Goal: Task Accomplishment & Management: Use online tool/utility

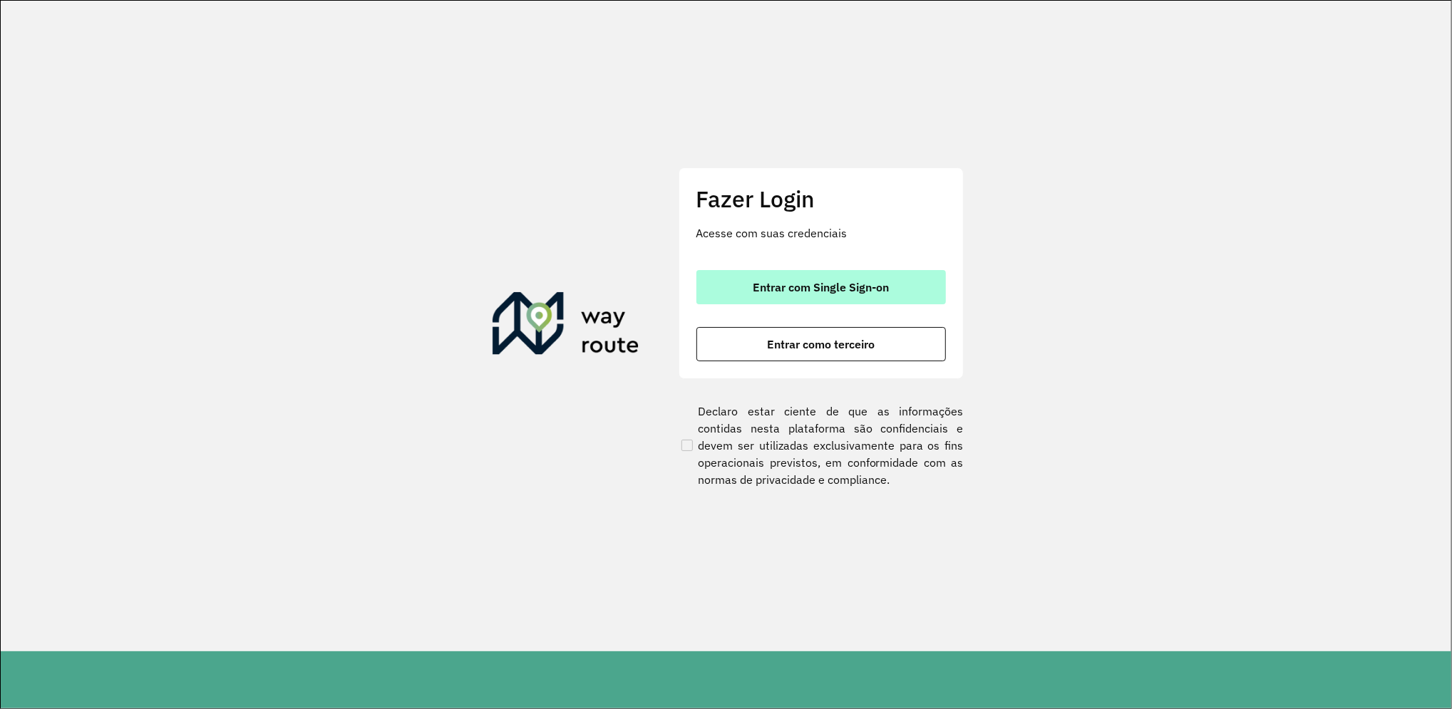
click at [777, 289] on span "Entrar com Single Sign-on" at bounding box center [821, 287] width 136 height 11
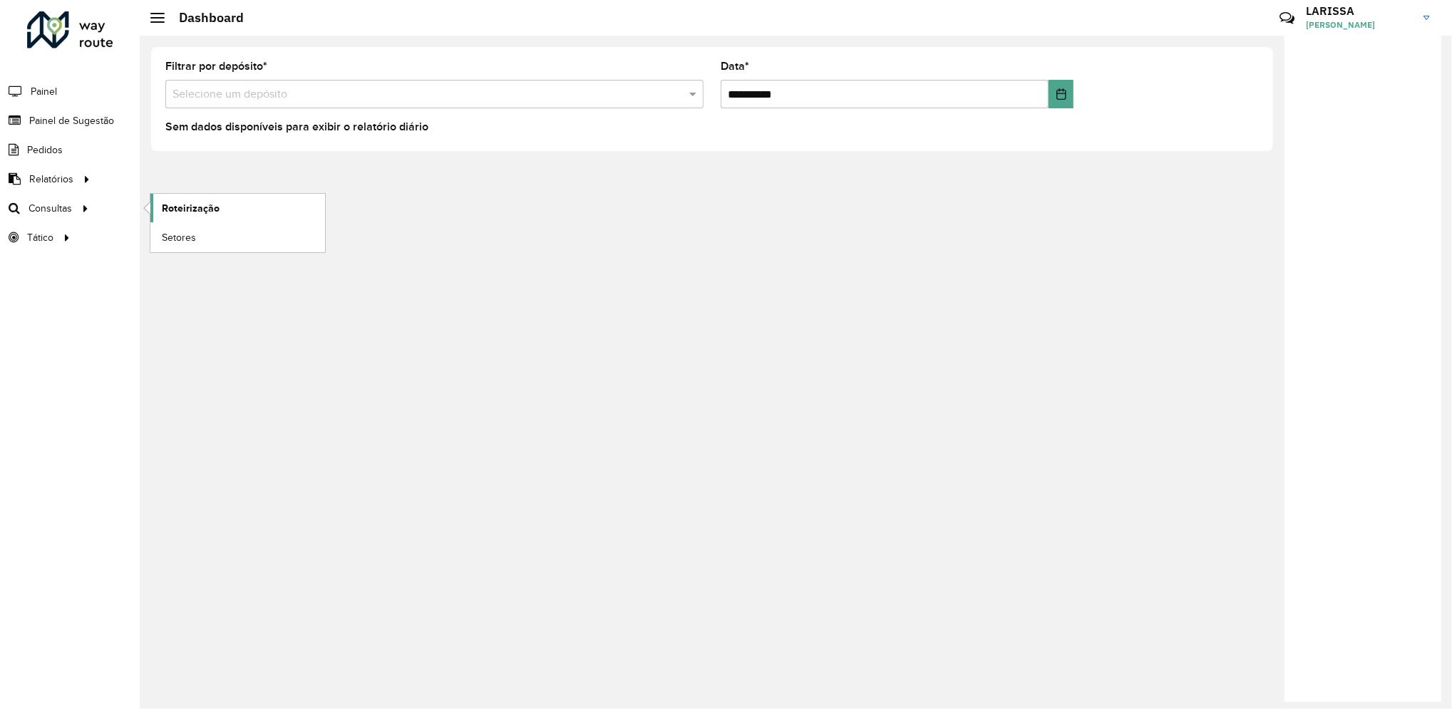
click at [154, 210] on link "Roteirização" at bounding box center [237, 208] width 175 height 29
click at [173, 213] on span "Roteirização" at bounding box center [191, 208] width 58 height 15
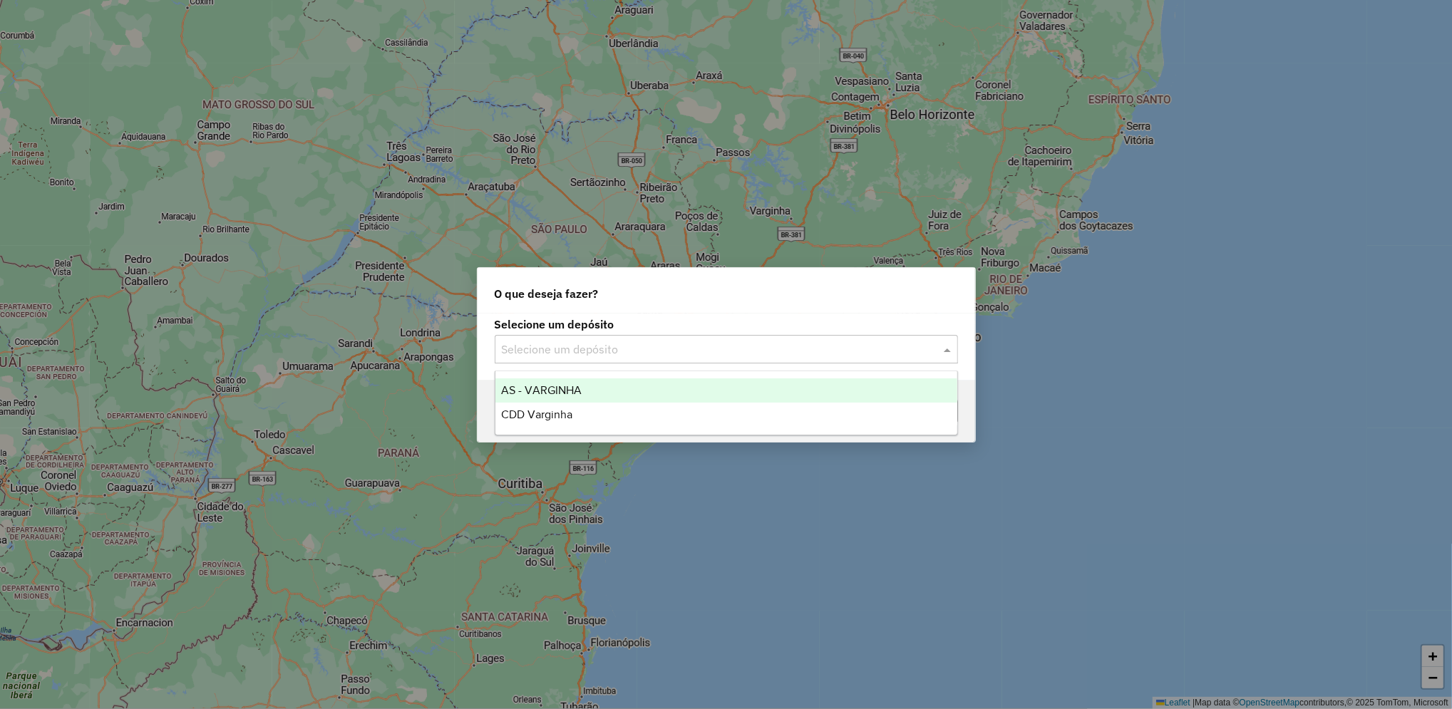
click at [584, 348] on input "text" at bounding box center [712, 349] width 421 height 17
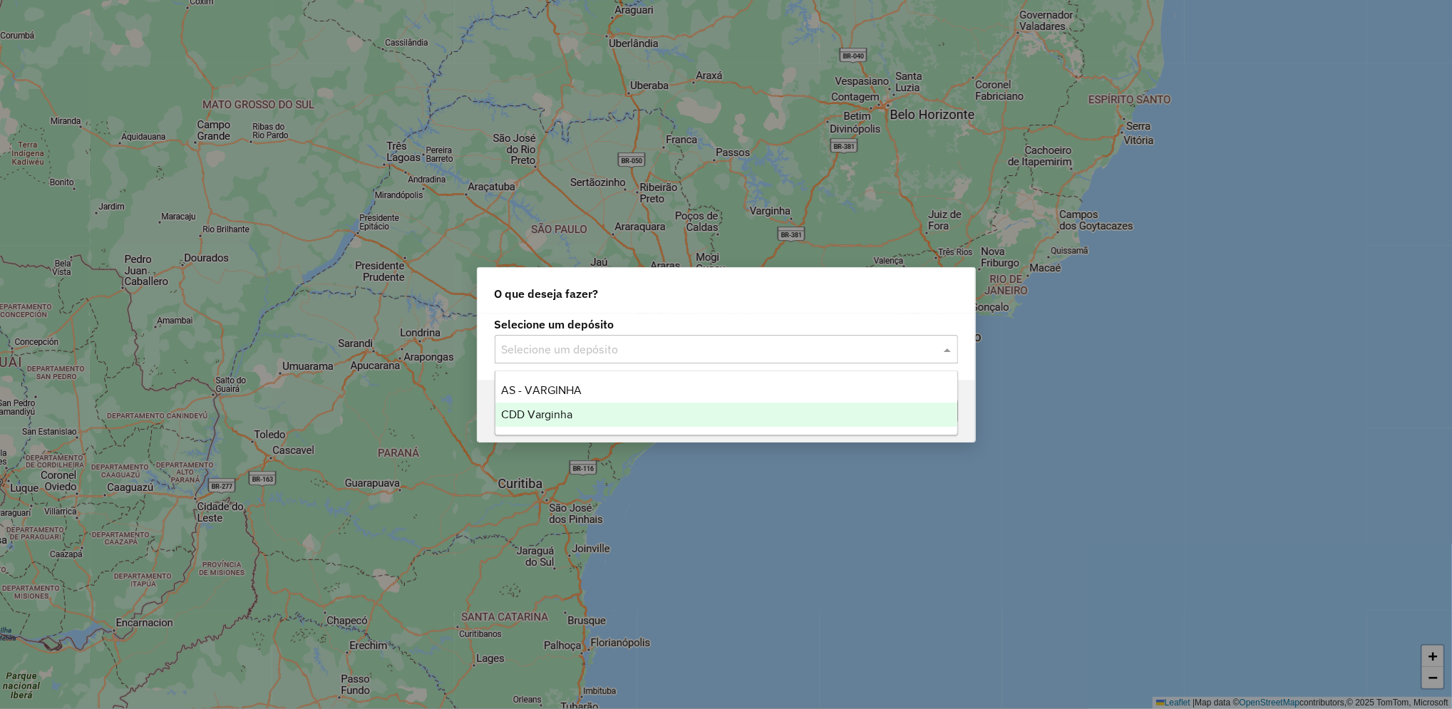
click at [594, 409] on div "CDD Varginha" at bounding box center [726, 415] width 462 height 24
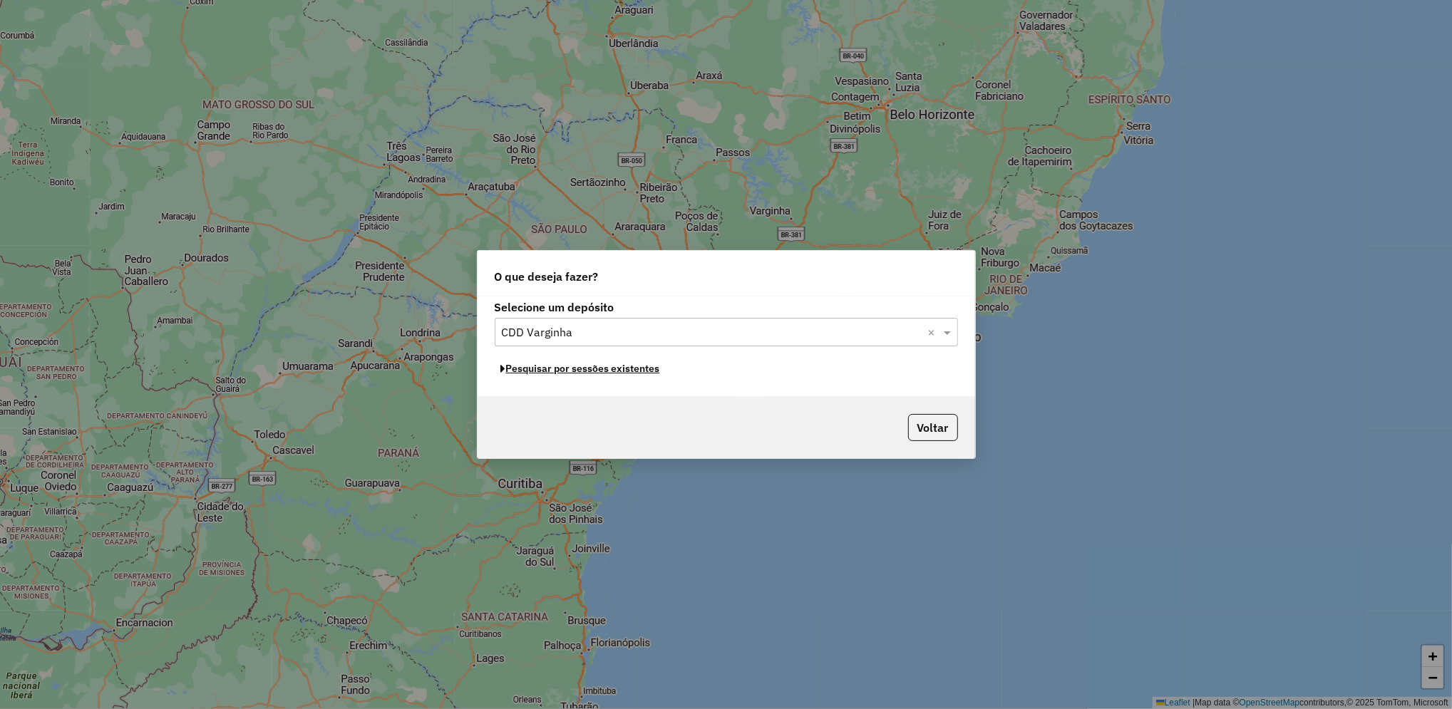
click at [644, 366] on button "Pesquisar por sessões existentes" at bounding box center [581, 369] width 172 height 22
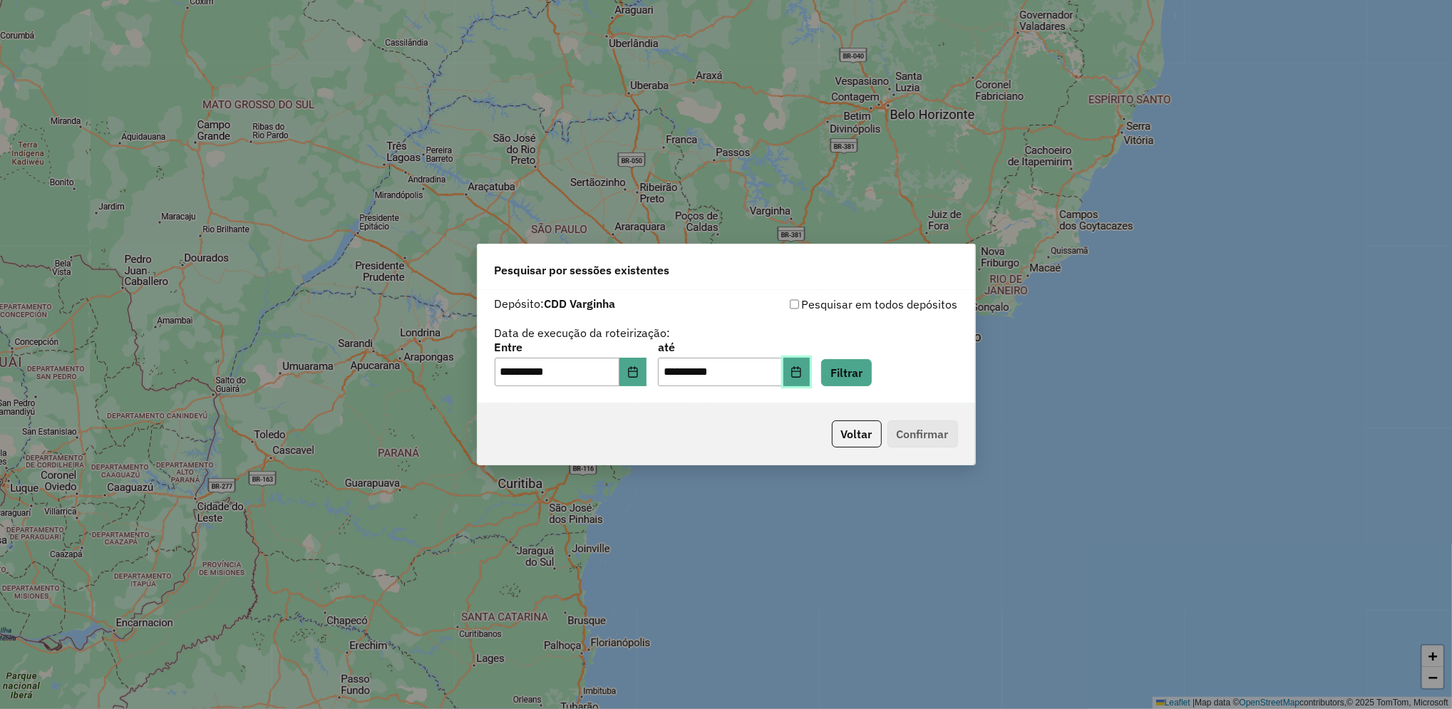
click at [810, 378] on button "Choose Date" at bounding box center [796, 372] width 27 height 29
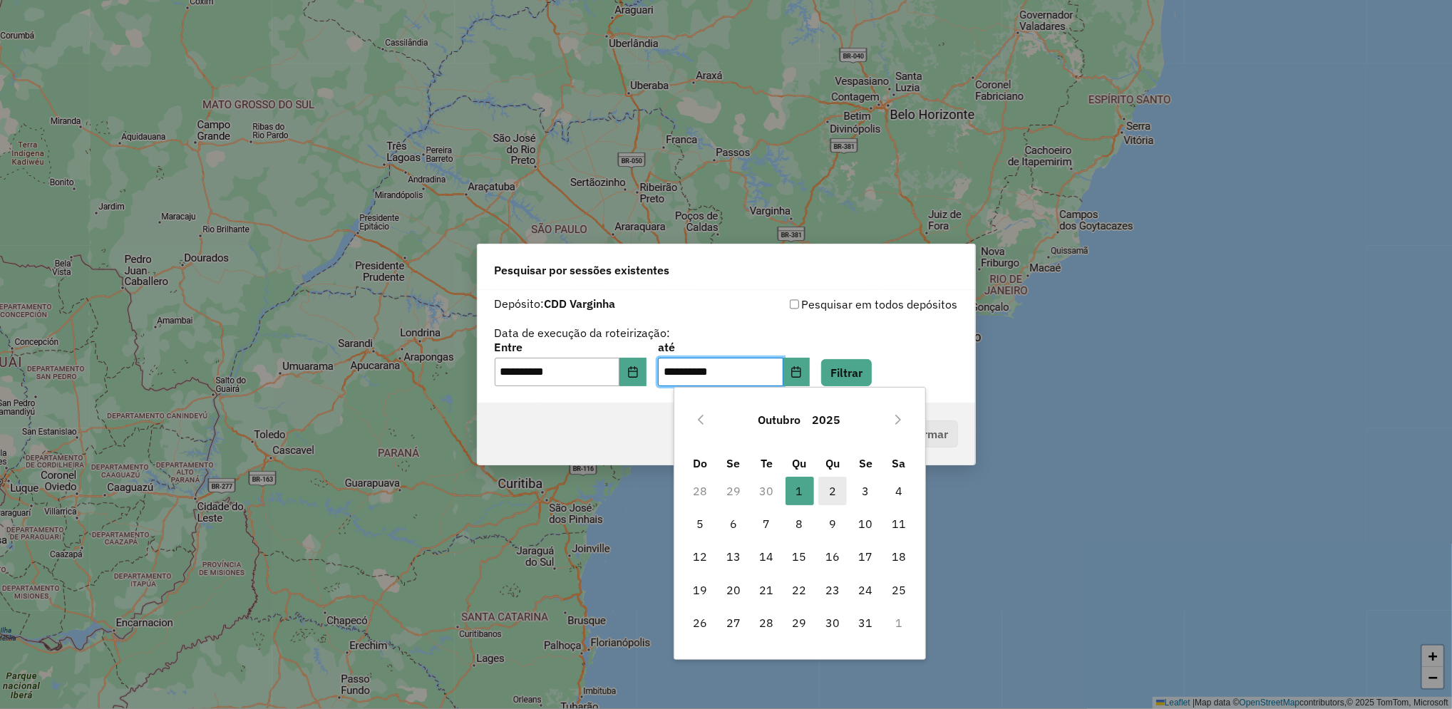
click at [834, 488] on span "2" at bounding box center [832, 491] width 29 height 29
type input "**********"
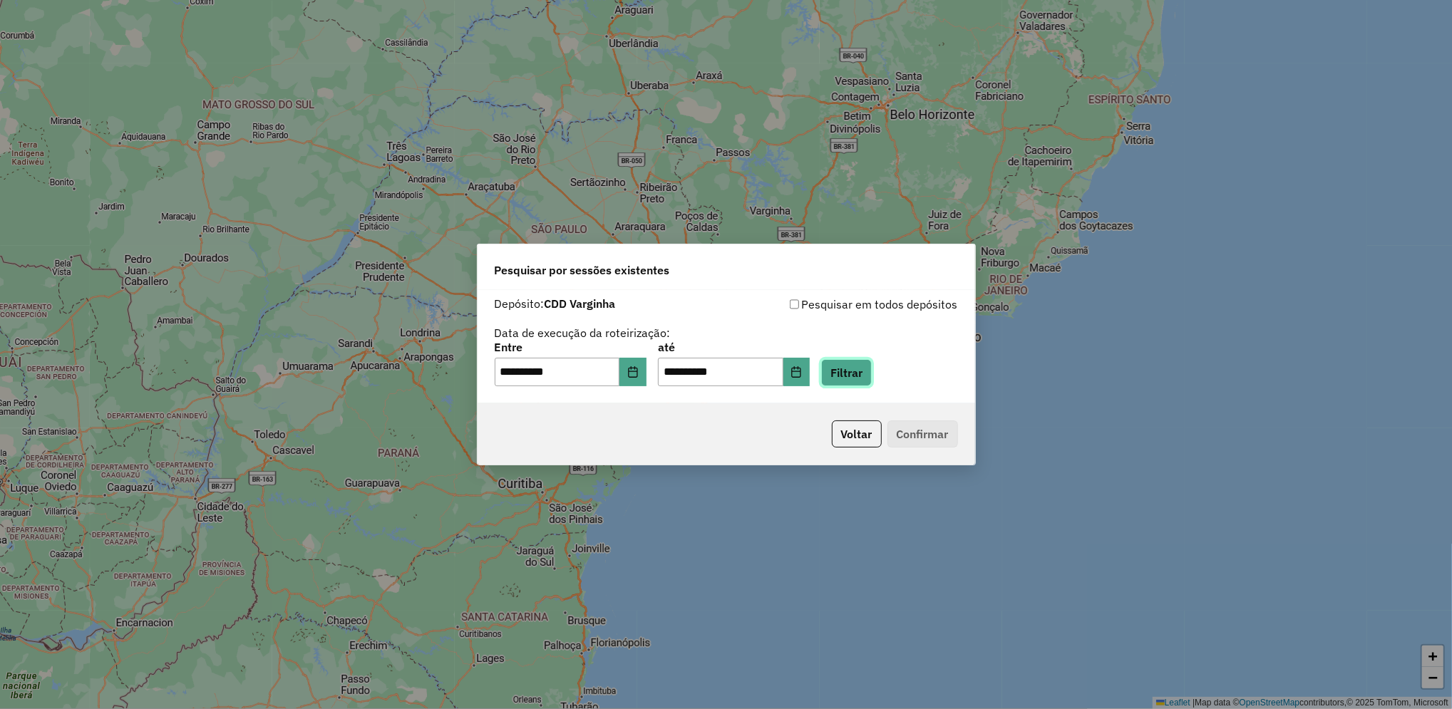
click at [872, 381] on button "Filtrar" at bounding box center [846, 372] width 51 height 27
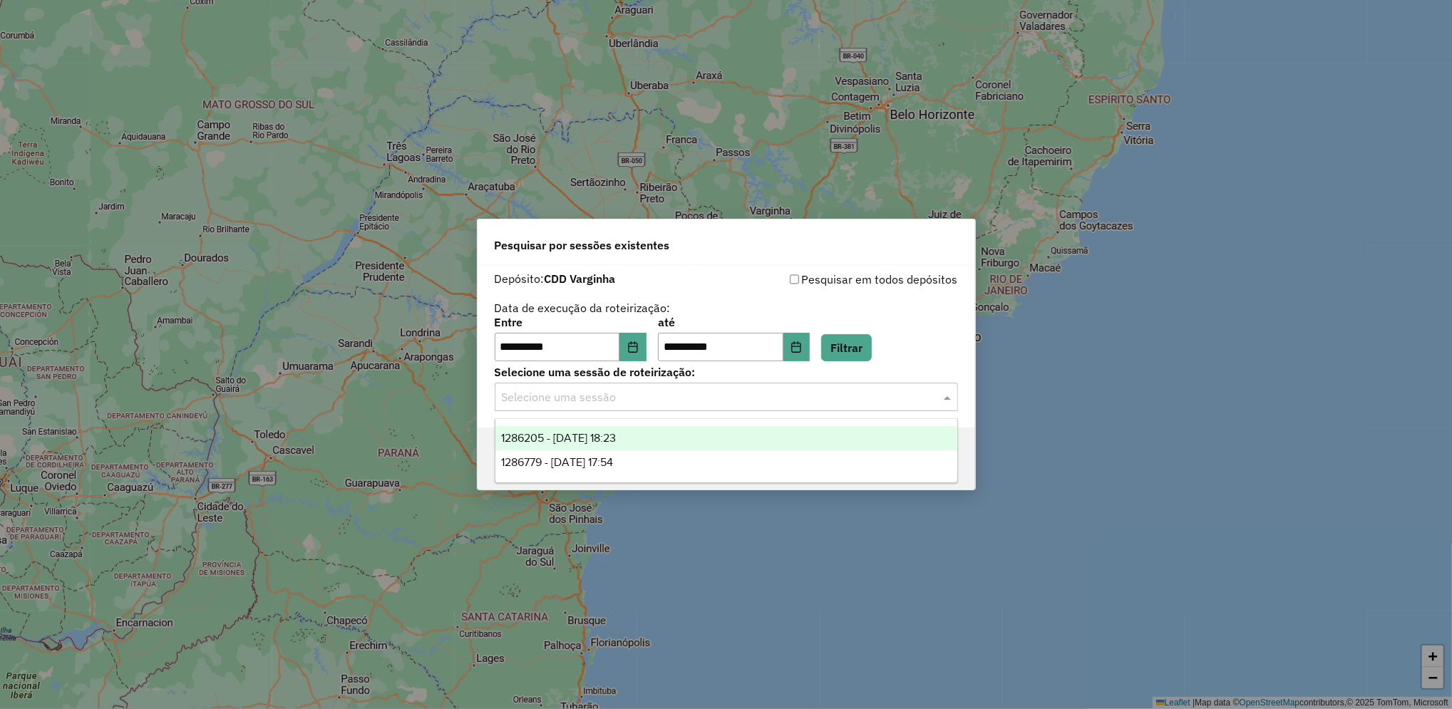
click at [676, 406] on div "Selecione uma sessão" at bounding box center [726, 397] width 463 height 29
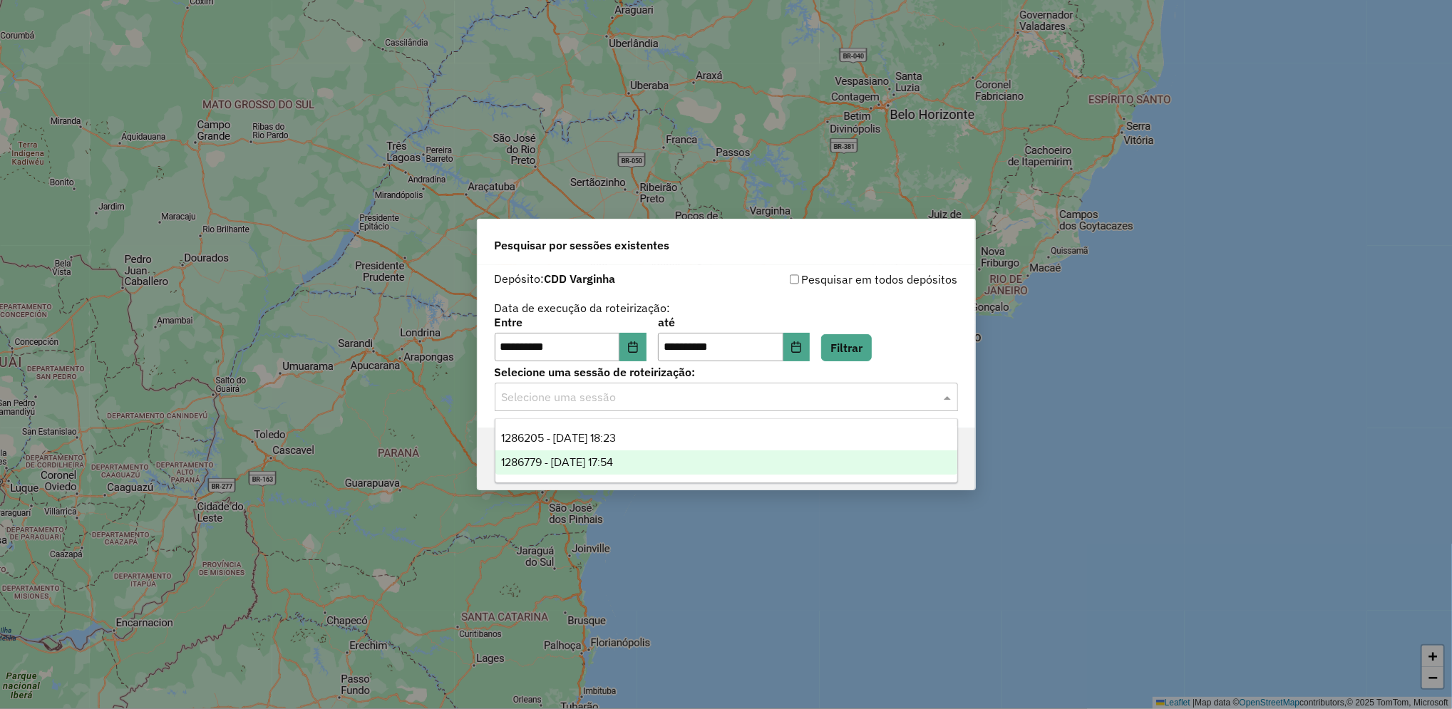
click at [659, 464] on div "1286779 - 02/10/2025 17:54" at bounding box center [726, 462] width 462 height 24
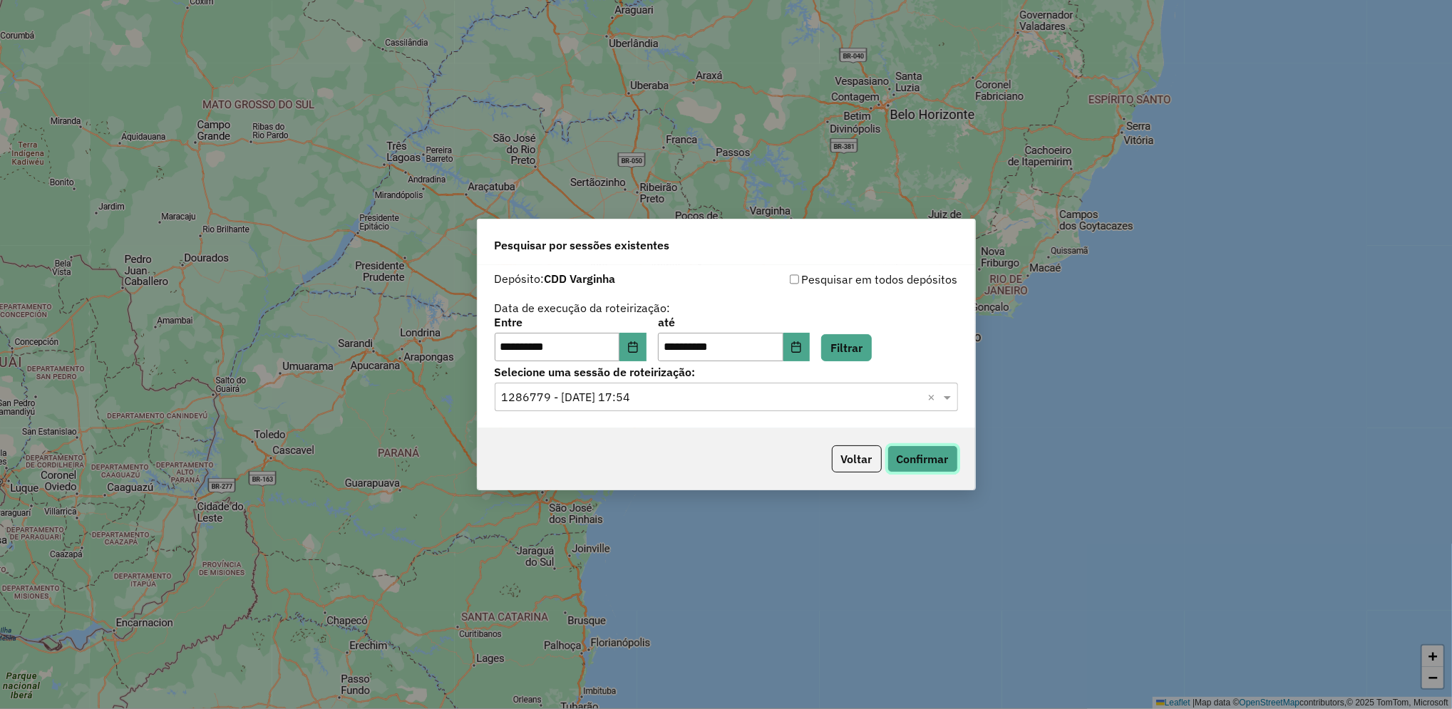
click at [920, 469] on button "Confirmar" at bounding box center [922, 459] width 71 height 27
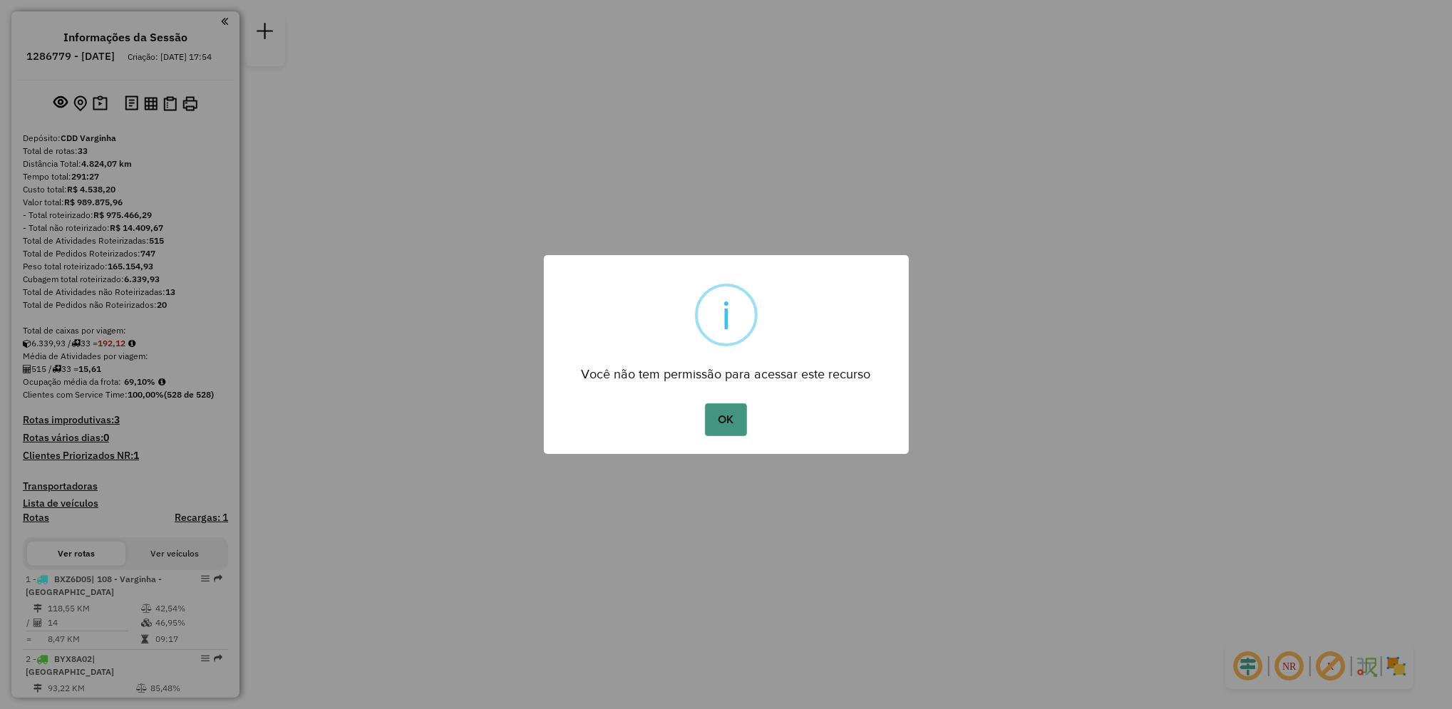
click at [723, 430] on button "OK" at bounding box center [726, 419] width 42 height 33
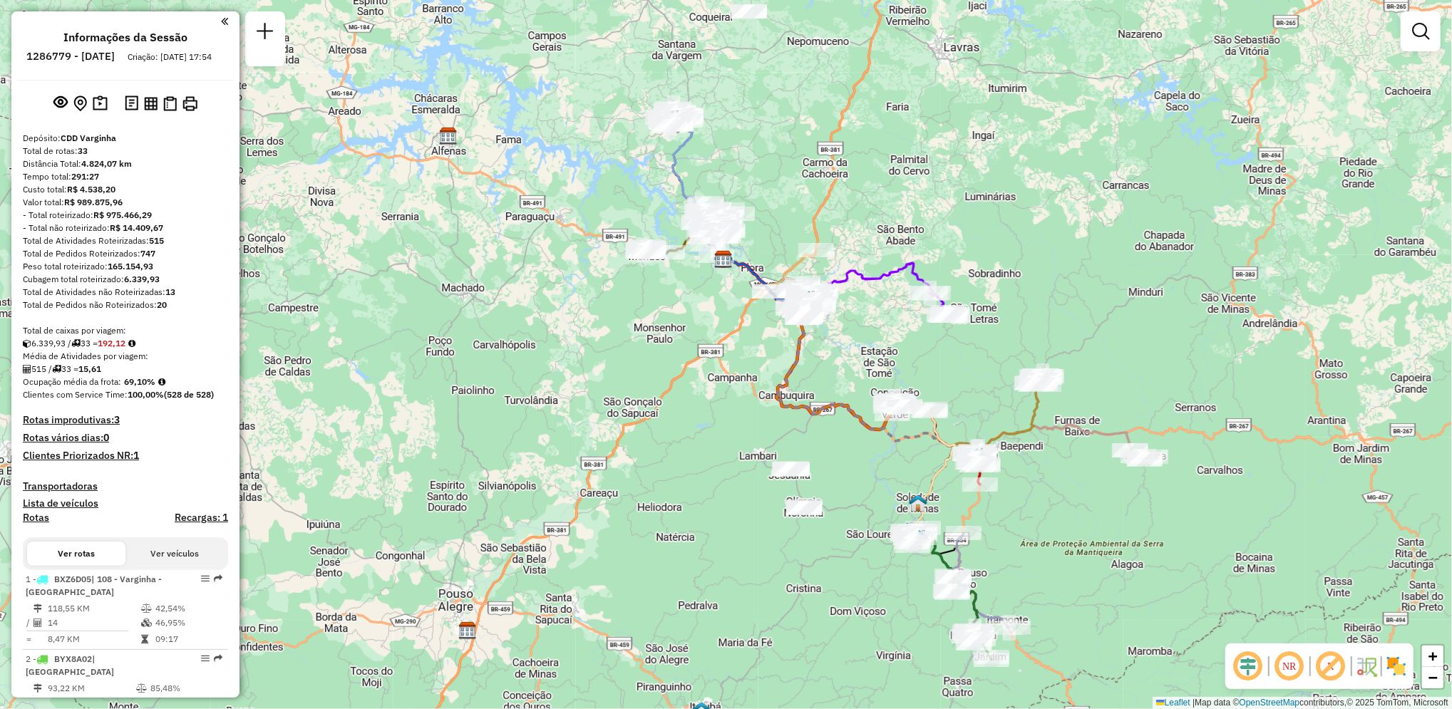
drag, startPoint x: 738, startPoint y: 513, endPoint x: 736, endPoint y: 418, distance: 94.8
click at [736, 418] on div "Janela de atendimento Grade de atendimento Capacidade Transportadoras Veículos …" at bounding box center [726, 354] width 1452 height 709
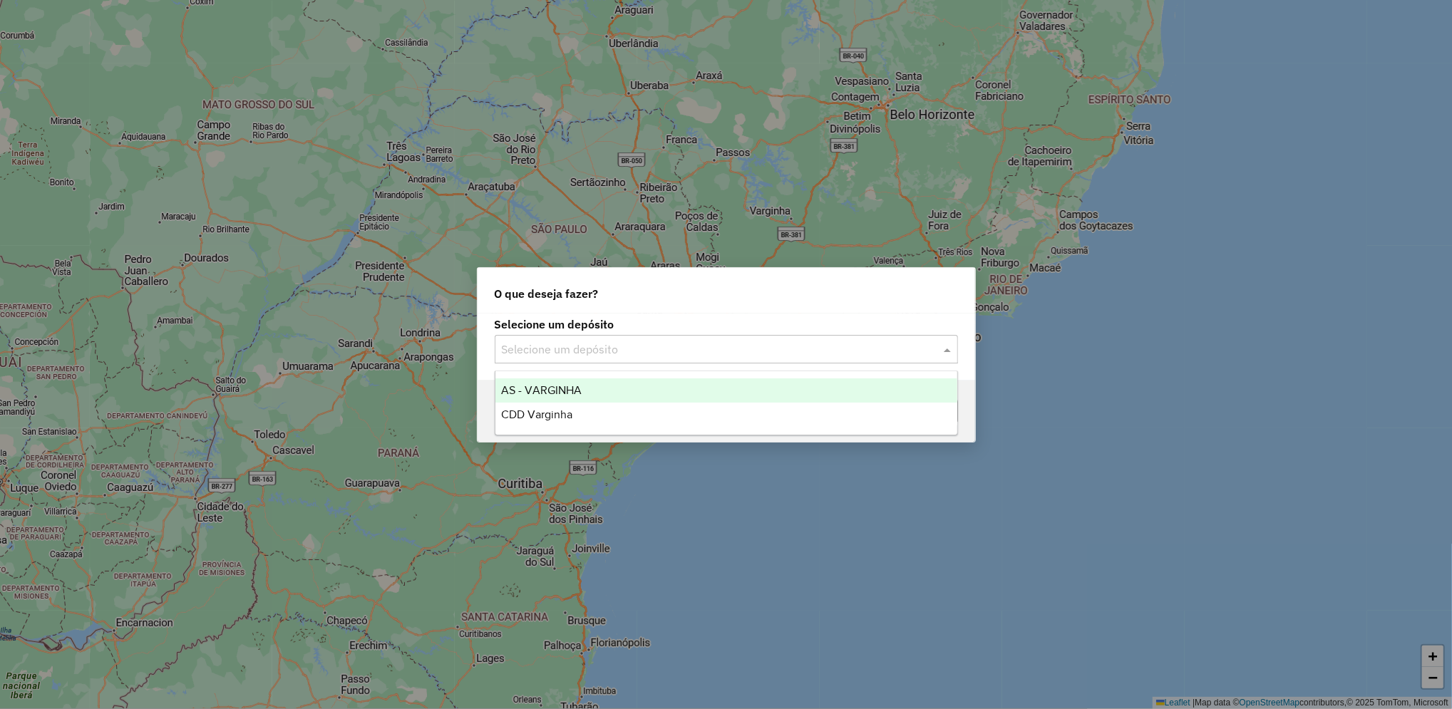
click at [671, 357] on div "Selecione um depósito" at bounding box center [726, 349] width 463 height 29
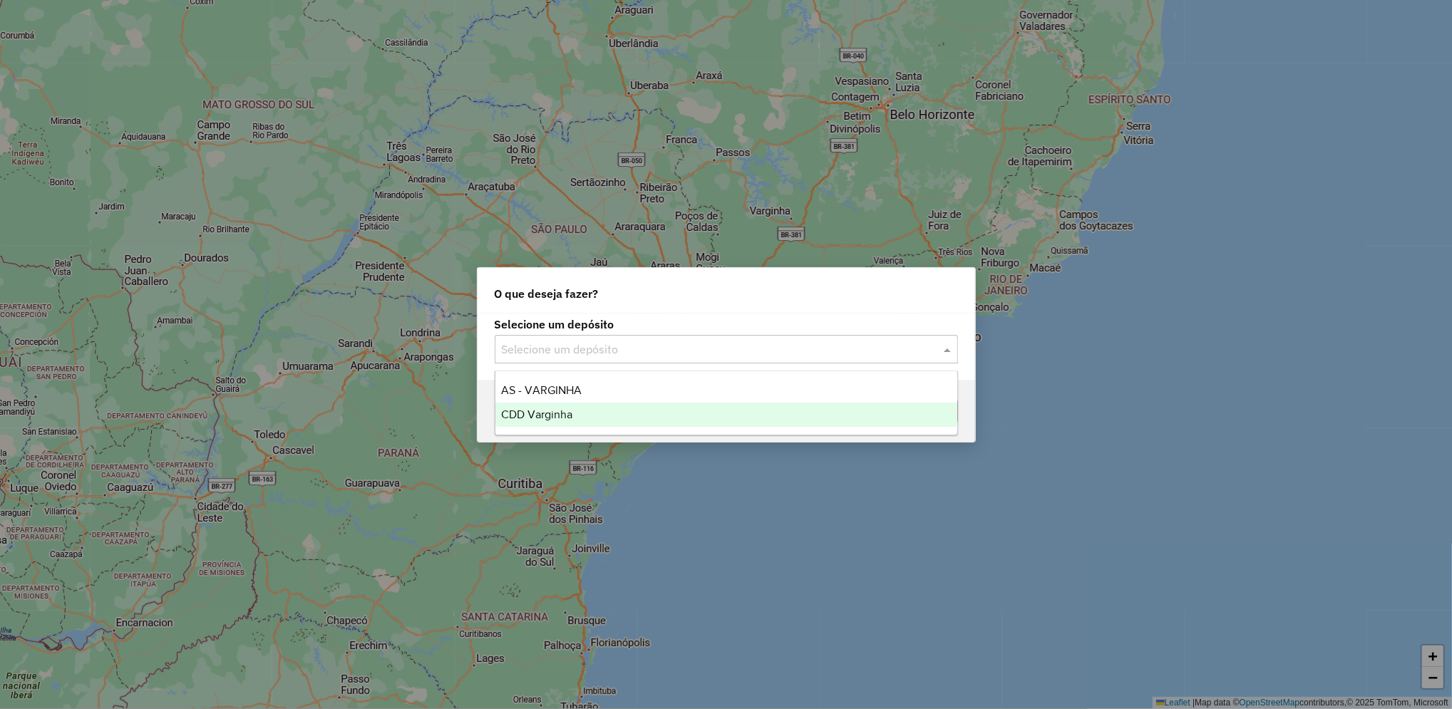
click at [591, 411] on div "CDD Varginha" at bounding box center [726, 415] width 462 height 24
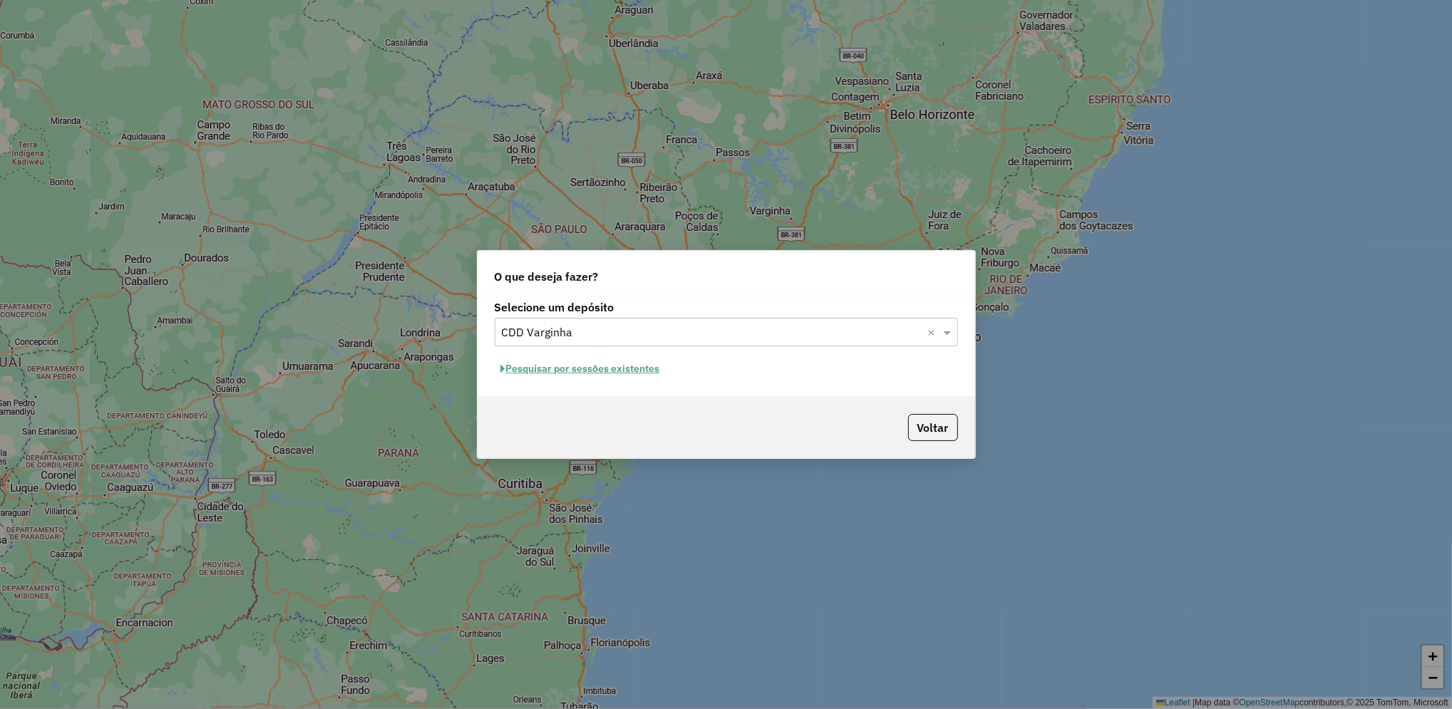
click at [664, 366] on button "Pesquisar por sessões existentes" at bounding box center [581, 369] width 172 height 22
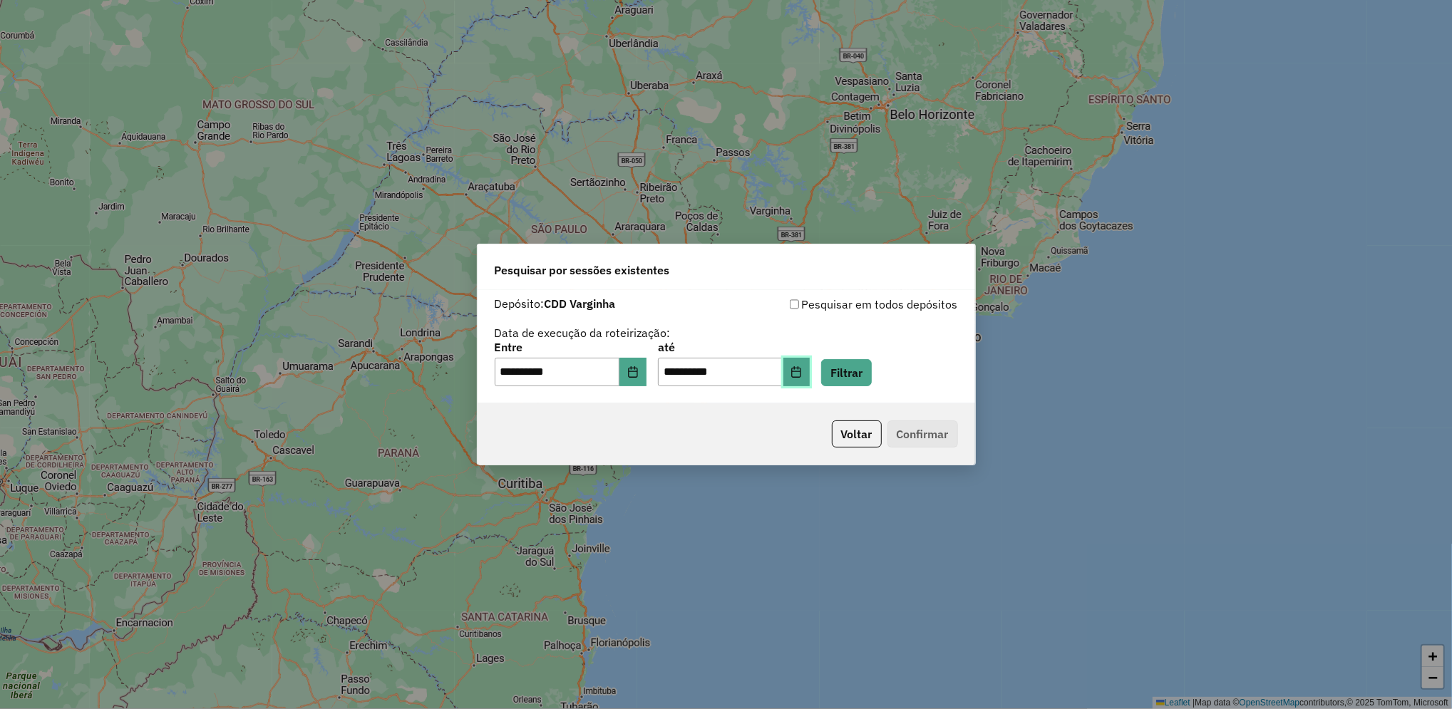
click at [802, 369] on icon "Choose Date" at bounding box center [796, 371] width 11 height 11
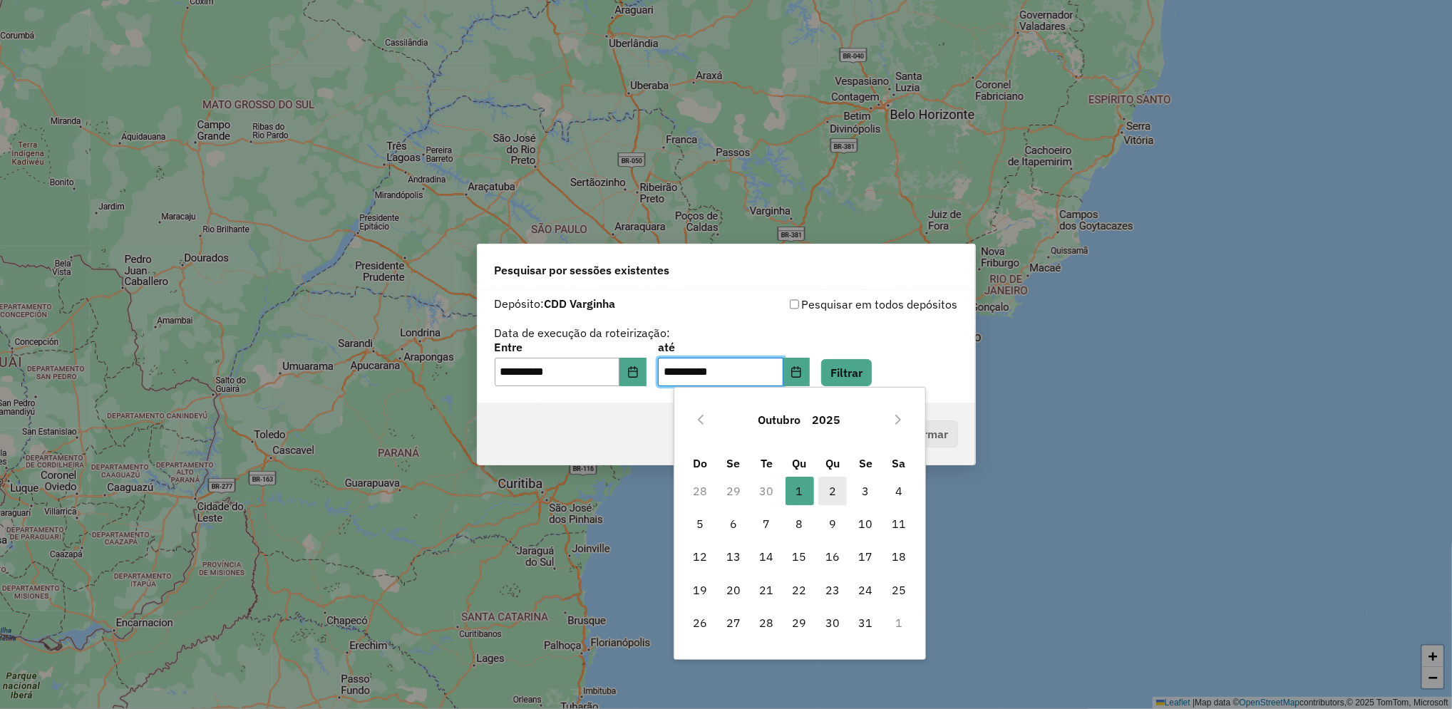
click at [841, 479] on span "2" at bounding box center [832, 491] width 29 height 29
type input "**********"
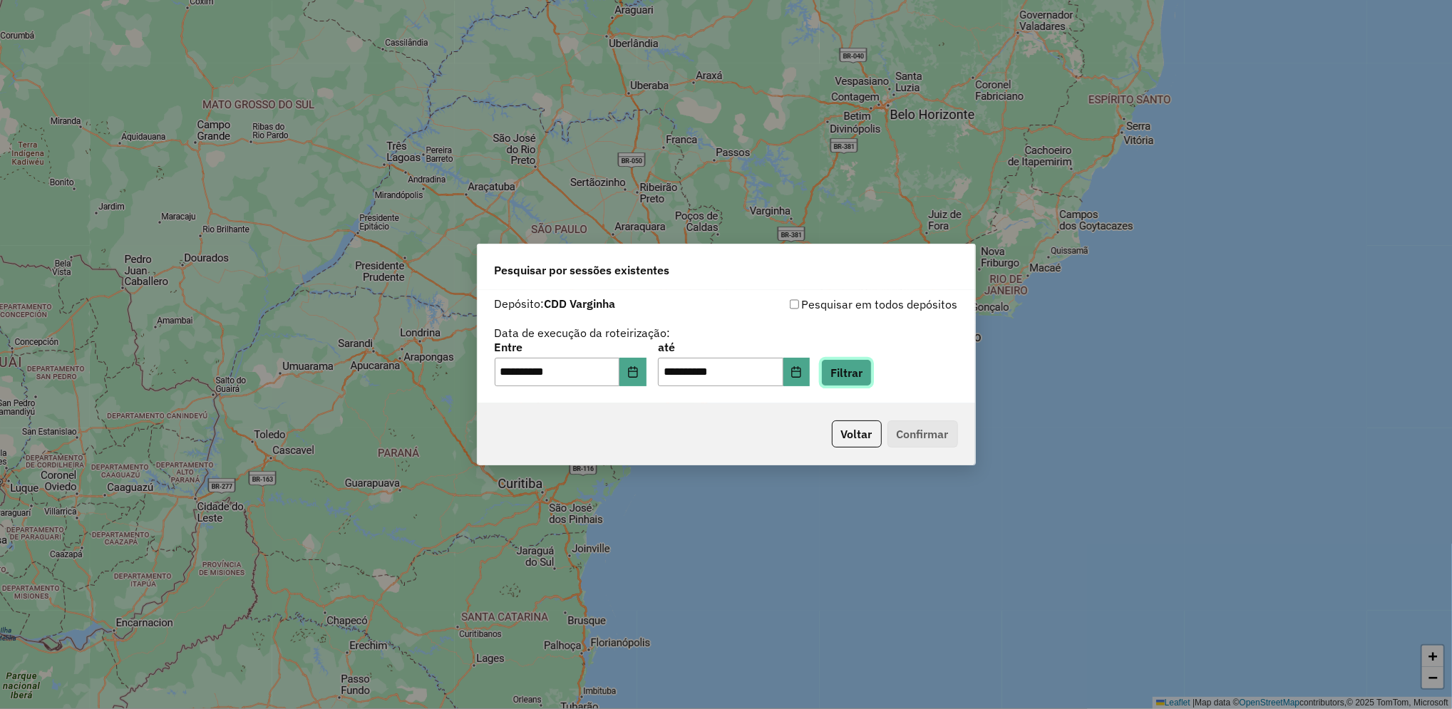
click at [872, 369] on button "Filtrar" at bounding box center [846, 372] width 51 height 27
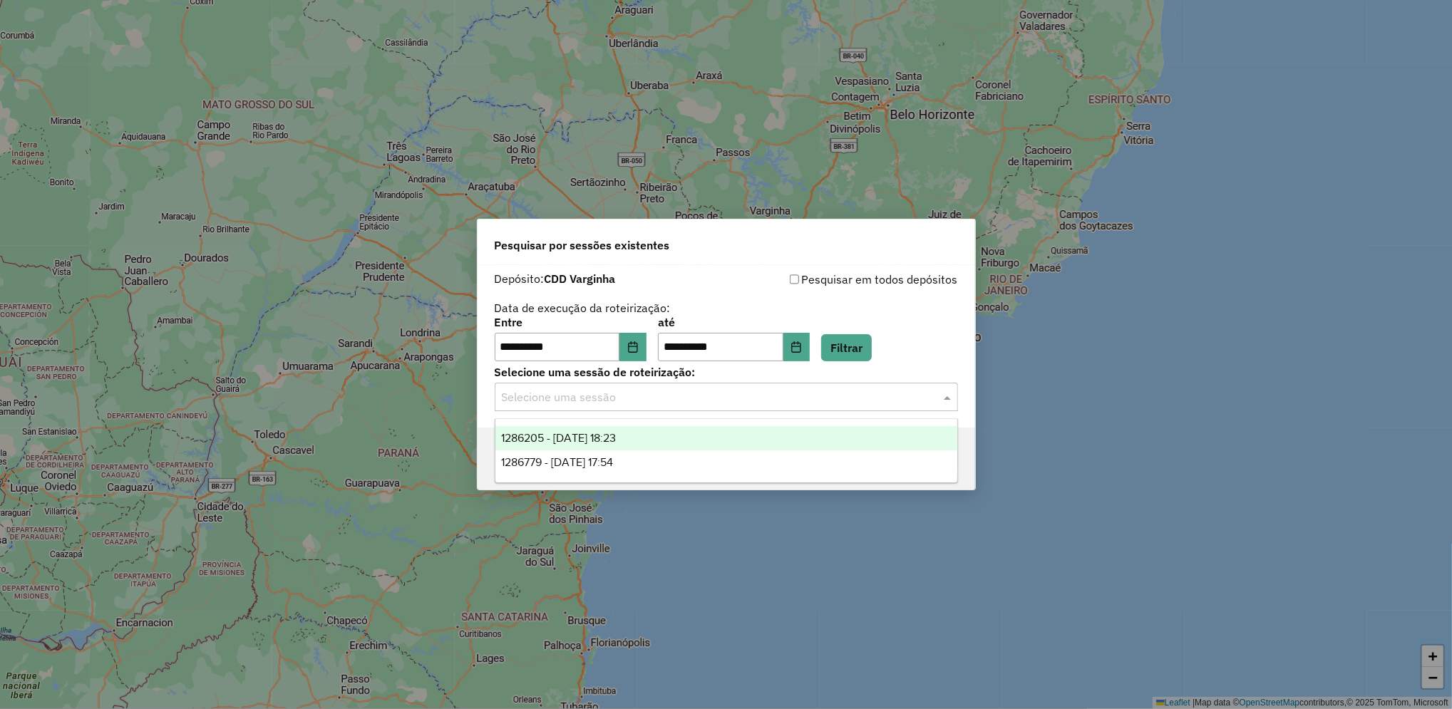
click at [669, 403] on input "text" at bounding box center [712, 397] width 421 height 17
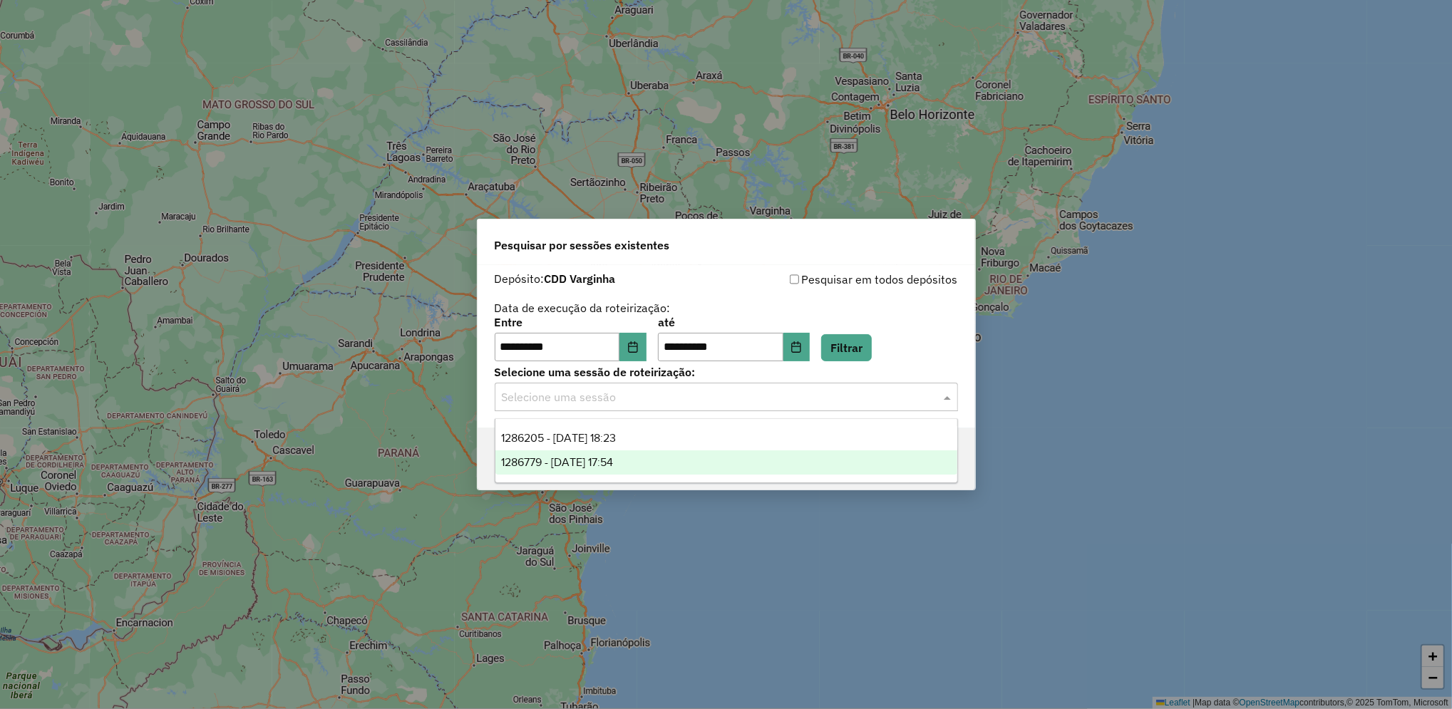
click at [613, 460] on span "1286779 - 02/10/2025 17:54" at bounding box center [557, 462] width 112 height 12
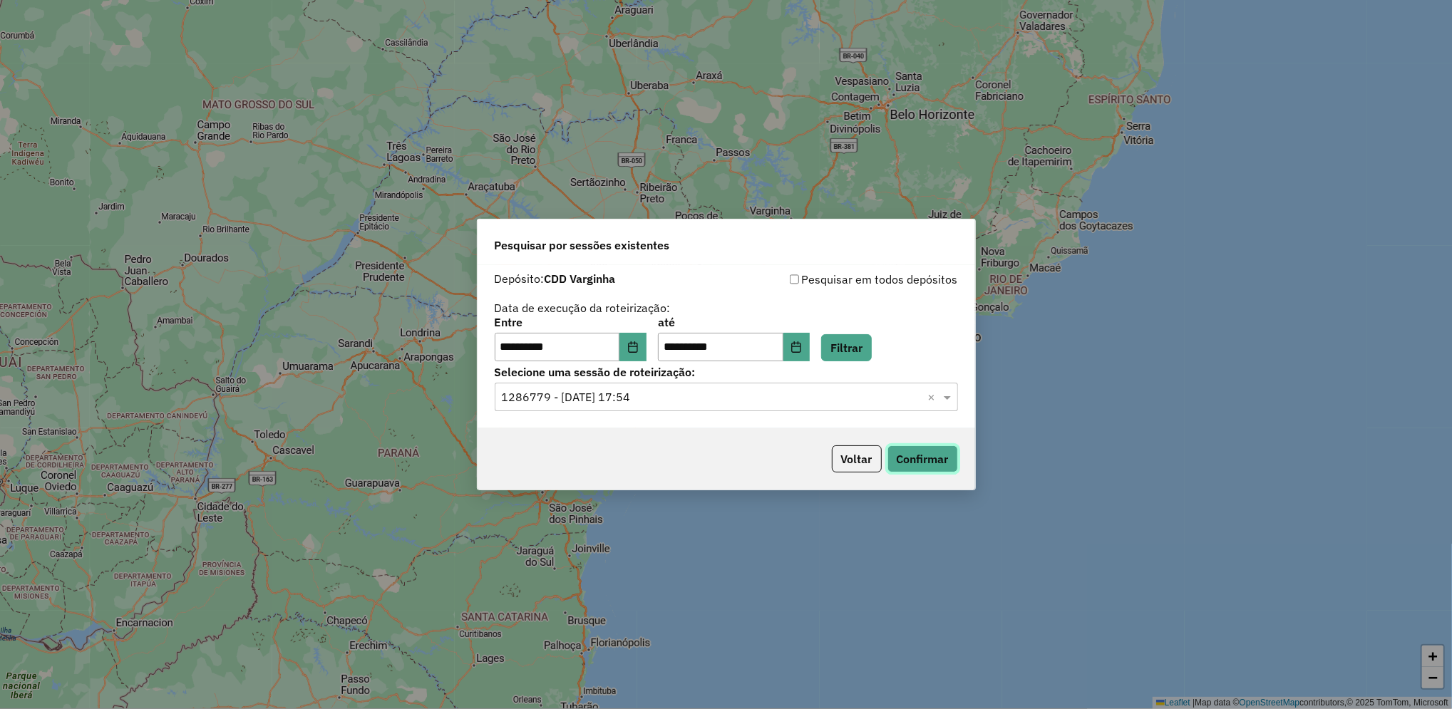
click at [915, 465] on button "Confirmar" at bounding box center [922, 459] width 71 height 27
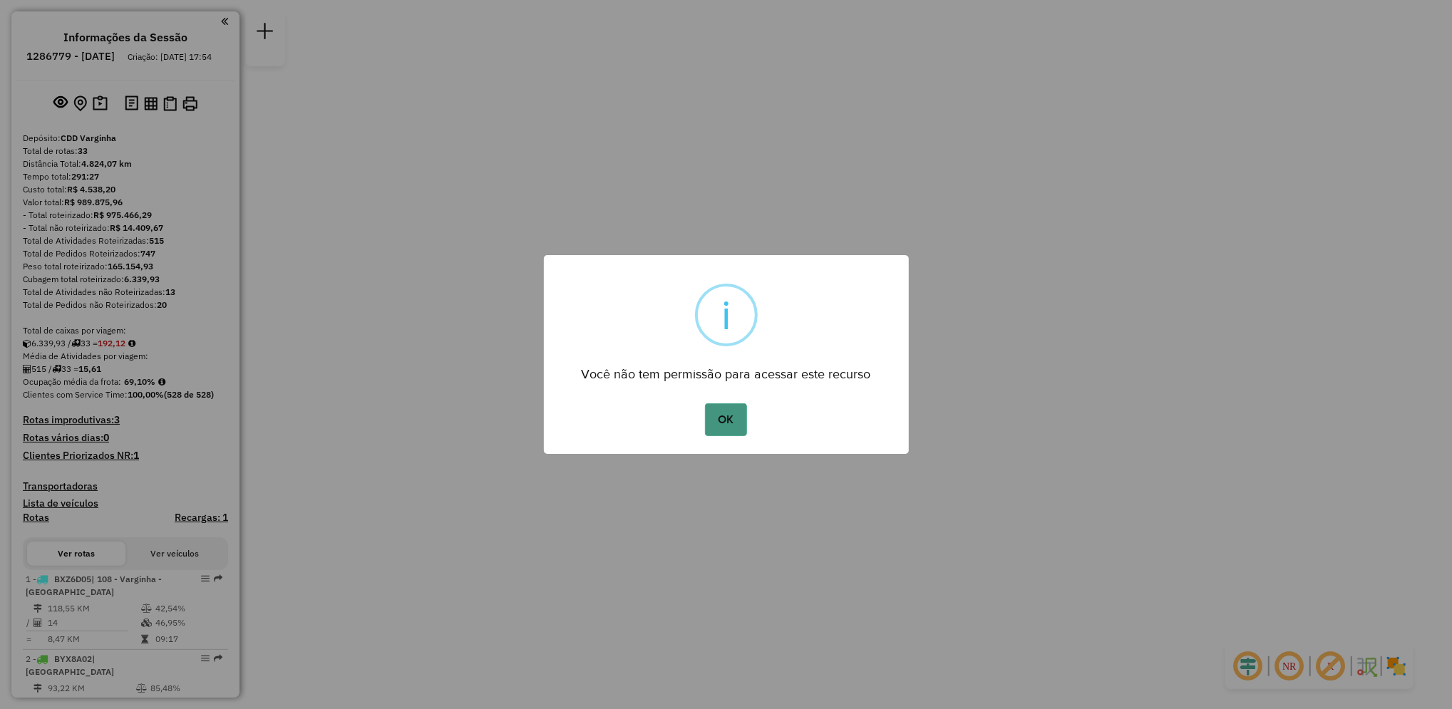
click at [724, 418] on button "OK" at bounding box center [726, 419] width 42 height 33
